Goal: Find specific page/section: Find specific page/section

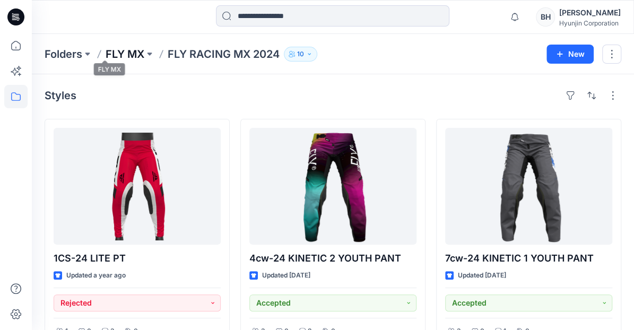
click at [106, 54] on p "FLY MX" at bounding box center [125, 54] width 39 height 15
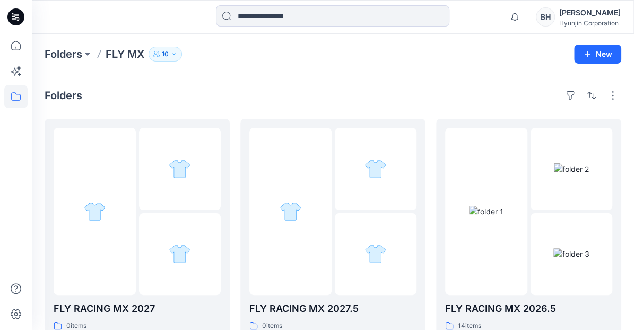
scroll to position [17, 0]
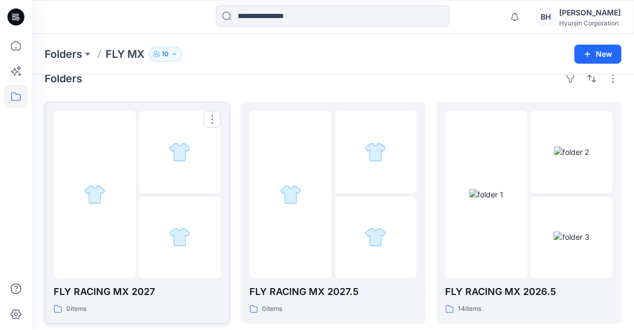
click at [161, 163] on div at bounding box center [180, 152] width 82 height 82
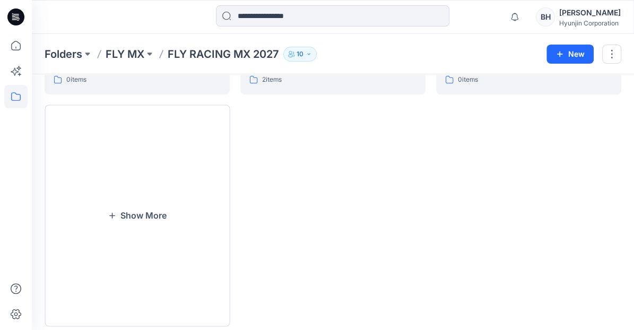
scroll to position [246, 0]
click at [145, 198] on button "Show More" at bounding box center [137, 217] width 185 height 222
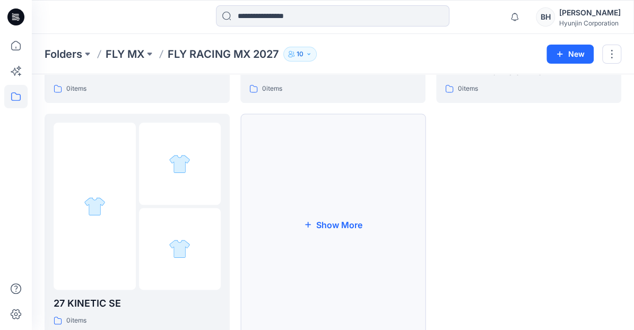
scroll to position [469, 0]
click at [344, 201] on button "Show More" at bounding box center [332, 225] width 185 height 222
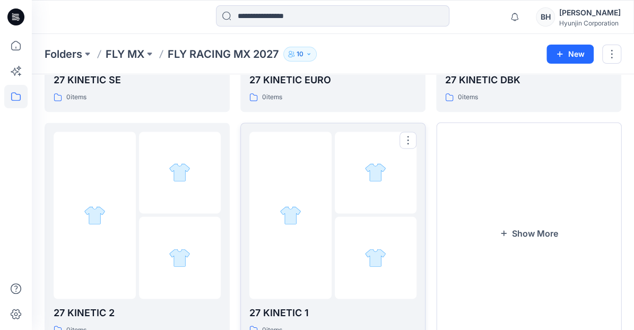
scroll to position [693, 0]
click at [299, 191] on div at bounding box center [290, 215] width 82 height 167
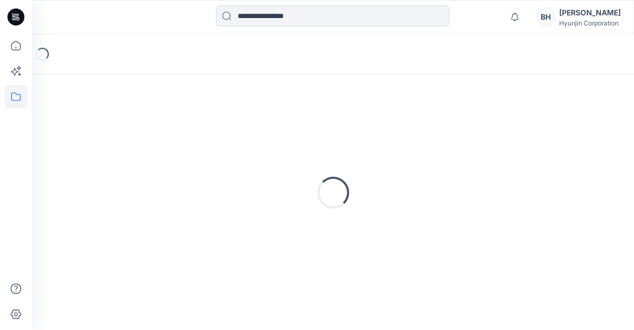
scroll to position [11, 0]
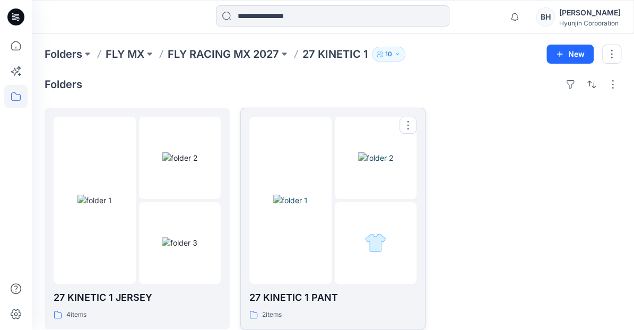
click at [376, 163] on img at bounding box center [375, 157] width 35 height 11
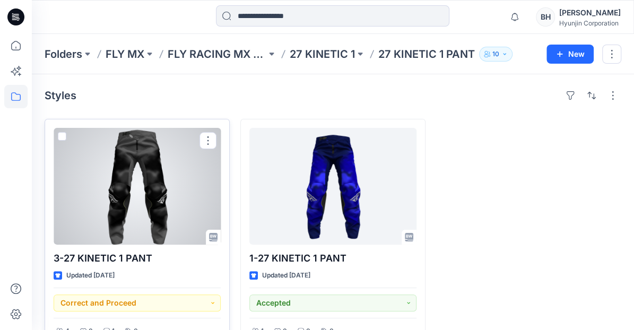
click at [178, 173] on div at bounding box center [137, 186] width 167 height 117
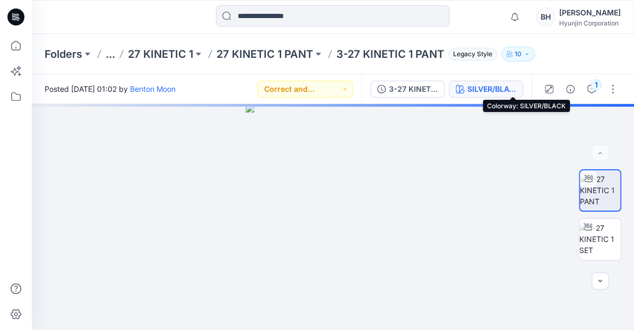
click at [516, 89] on div "SILVER/BLACK" at bounding box center [492, 89] width 49 height 12
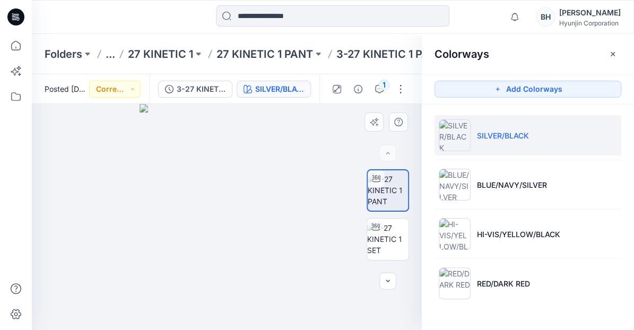
drag, startPoint x: 265, startPoint y: 230, endPoint x: 194, endPoint y: 229, distance: 70.6
click at [194, 229] on div at bounding box center [227, 217] width 390 height 226
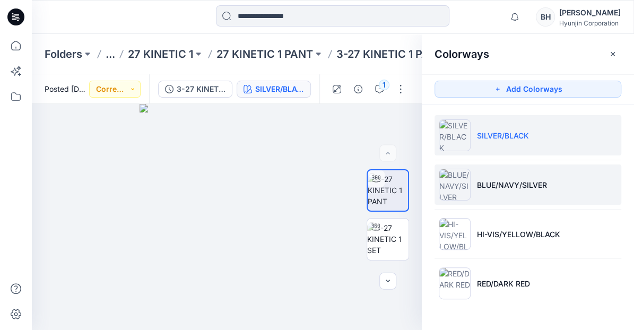
click at [456, 193] on img at bounding box center [455, 185] width 32 height 32
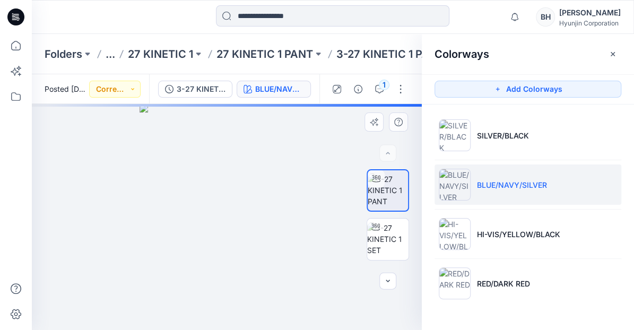
drag, startPoint x: 259, startPoint y: 236, endPoint x: 187, endPoint y: 237, distance: 72.7
click at [187, 237] on div at bounding box center [227, 217] width 390 height 226
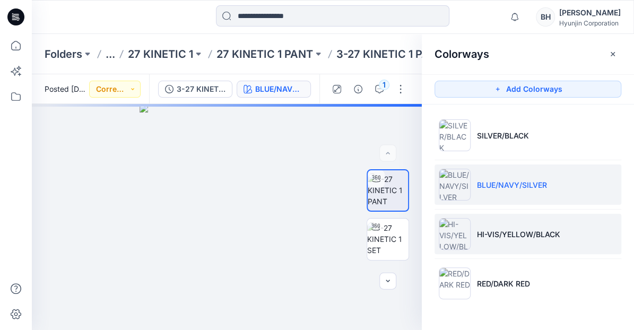
click at [455, 228] on img at bounding box center [455, 234] width 32 height 32
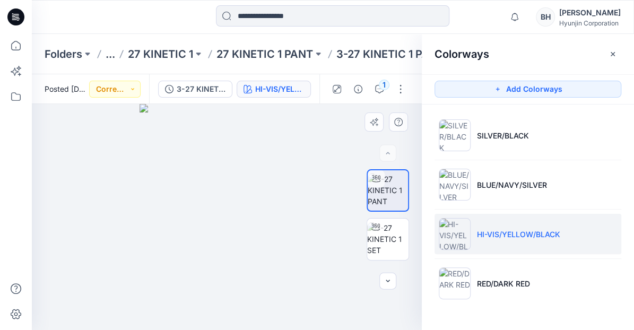
drag, startPoint x: 273, startPoint y: 235, endPoint x: 204, endPoint y: 237, distance: 69.0
click at [204, 237] on div at bounding box center [227, 217] width 390 height 226
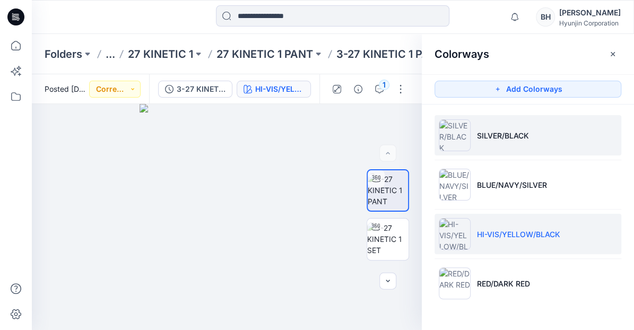
click at [460, 143] on img at bounding box center [455, 135] width 32 height 32
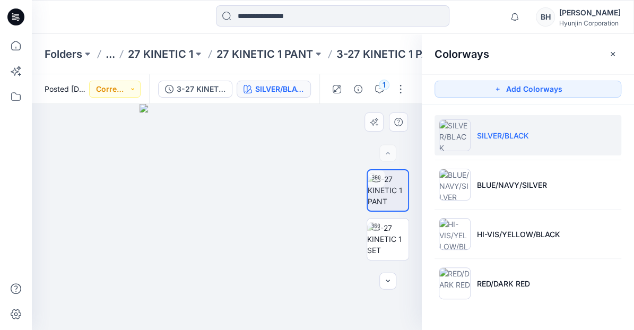
drag, startPoint x: 276, startPoint y: 249, endPoint x: 236, endPoint y: 256, distance: 40.8
click at [236, 256] on div at bounding box center [227, 217] width 390 height 226
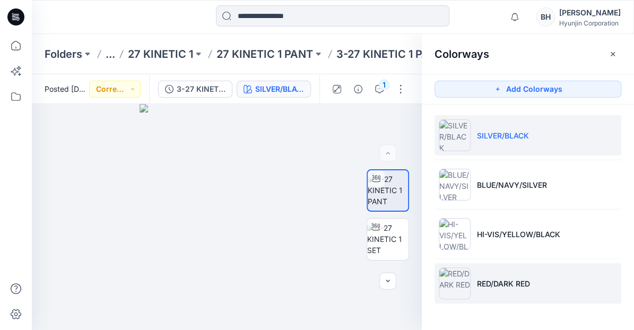
click at [448, 285] on img at bounding box center [455, 283] width 32 height 32
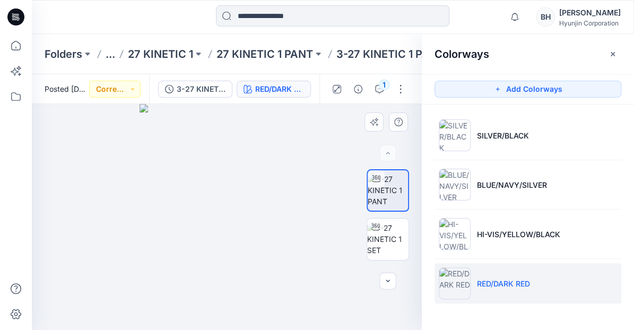
drag, startPoint x: 267, startPoint y: 238, endPoint x: 213, endPoint y: 239, distance: 54.1
click at [213, 239] on div at bounding box center [227, 217] width 390 height 226
drag, startPoint x: 183, startPoint y: 219, endPoint x: 218, endPoint y: 235, distance: 38.5
click at [218, 235] on div at bounding box center [227, 217] width 390 height 226
